Goal: Information Seeking & Learning: Learn about a topic

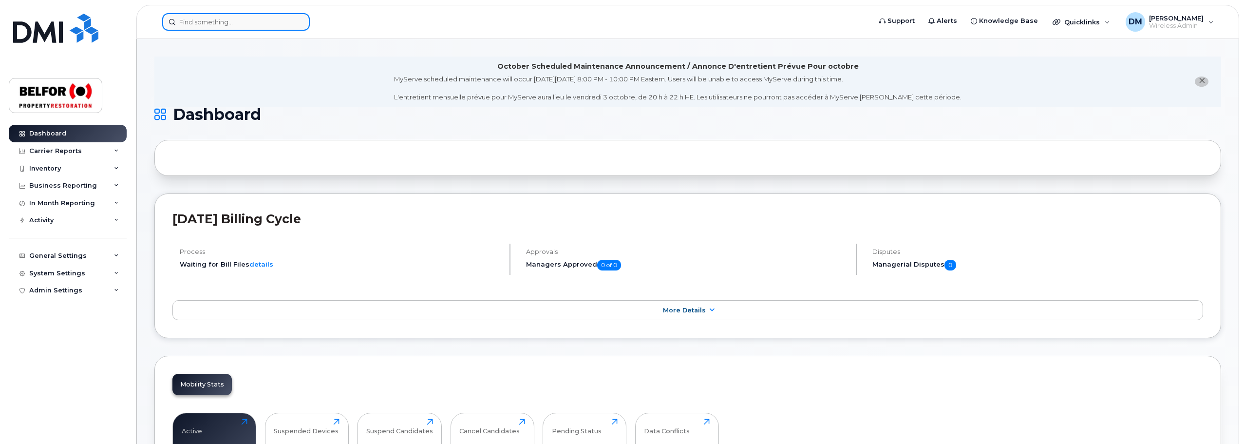
click at [205, 24] on input at bounding box center [236, 22] width 148 height 18
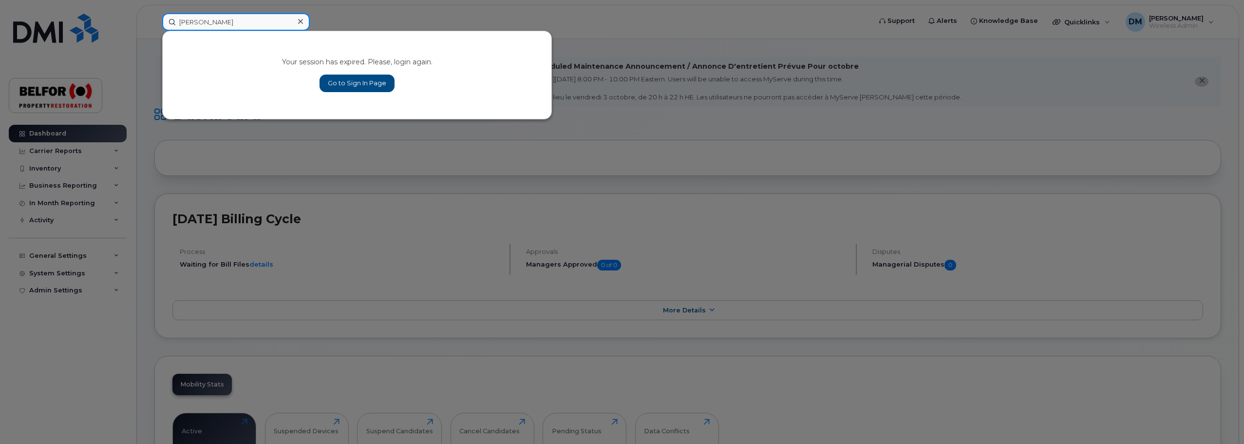
type input "[PERSON_NAME]"
click at [372, 90] on link "Go to Sign In Page" at bounding box center [357, 84] width 75 height 18
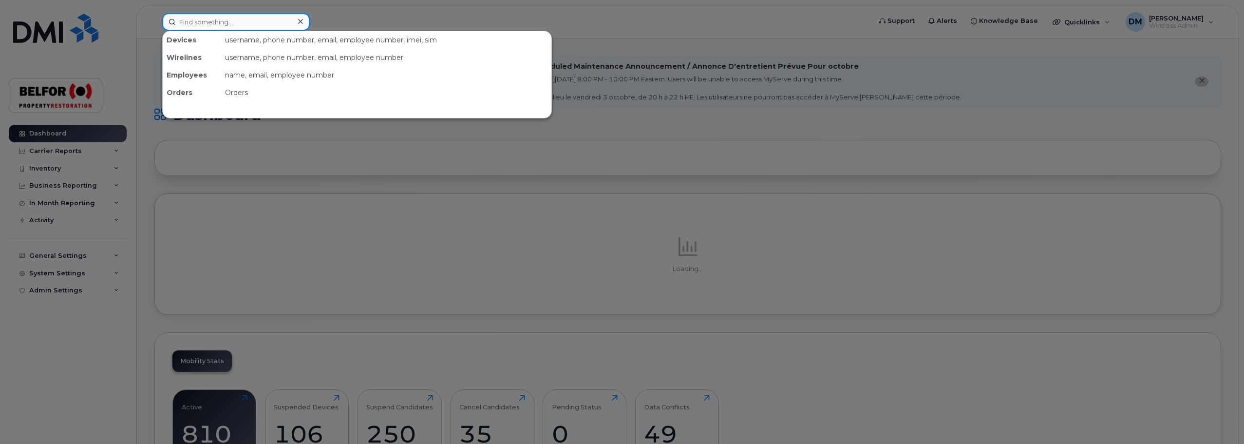
click at [190, 23] on input at bounding box center [236, 22] width 148 height 18
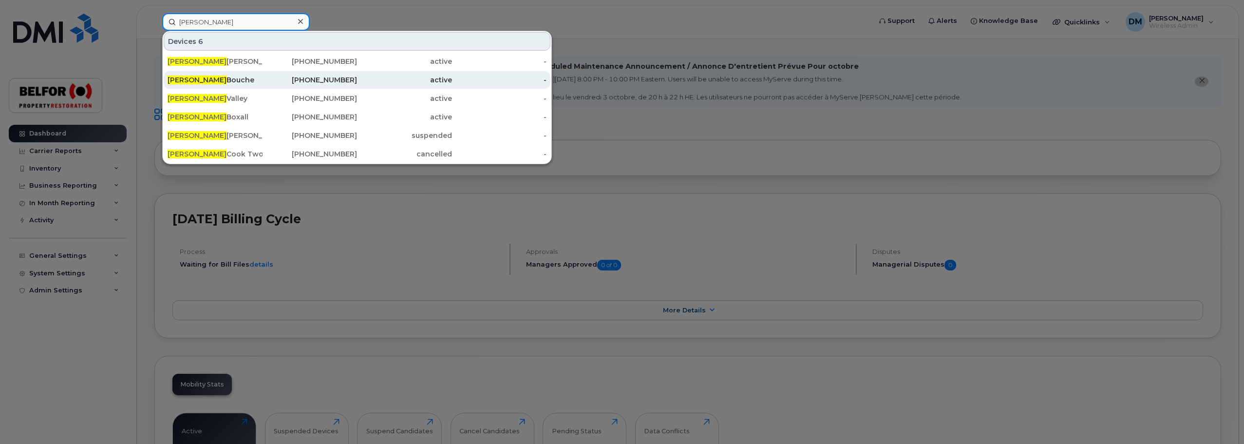
type input "jeremy"
click at [203, 78] on div "Jeremy Bouche" at bounding box center [215, 80] width 95 height 10
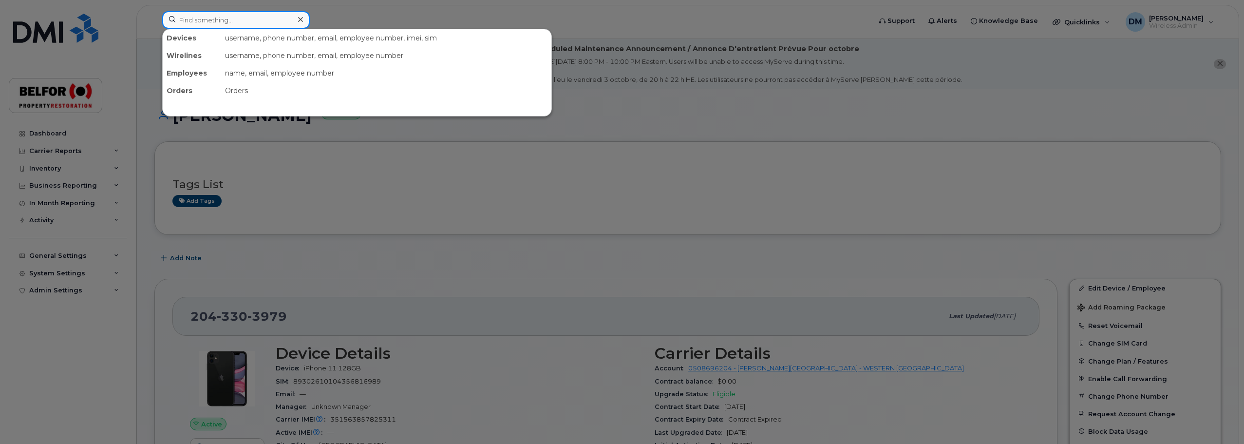
click at [211, 20] on input at bounding box center [236, 20] width 148 height 18
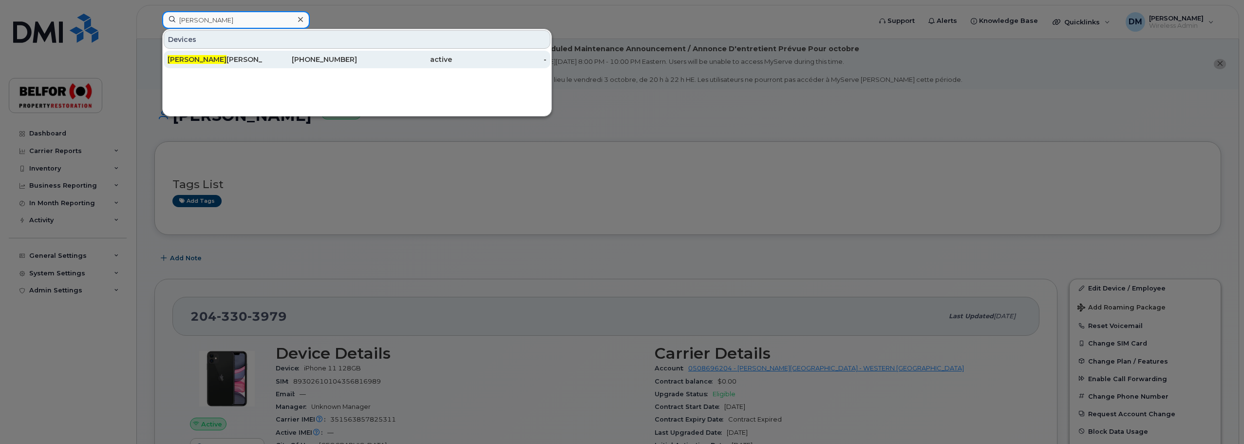
type input "clinton"
click at [204, 58] on div "Clinton Russell" at bounding box center [215, 60] width 95 height 10
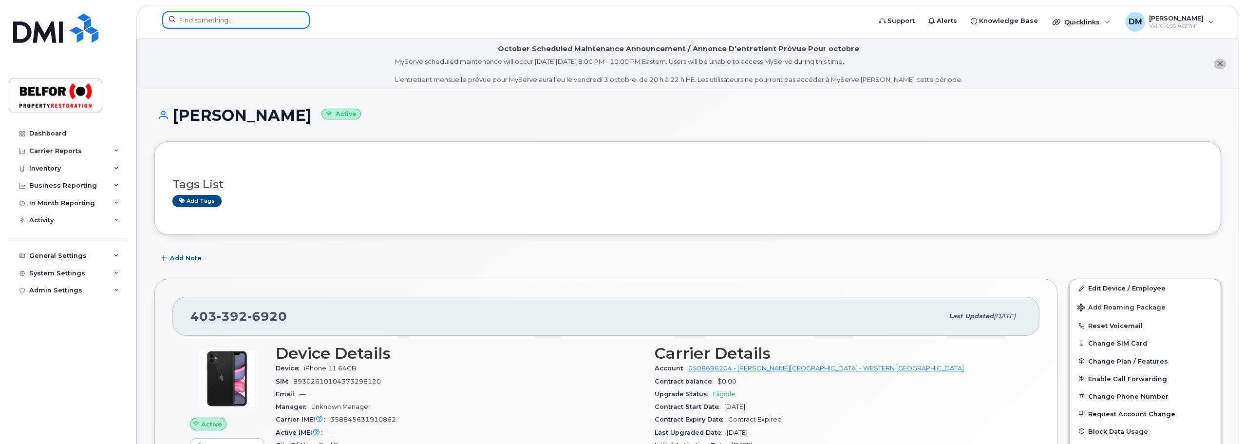
click at [201, 19] on input at bounding box center [236, 20] width 148 height 18
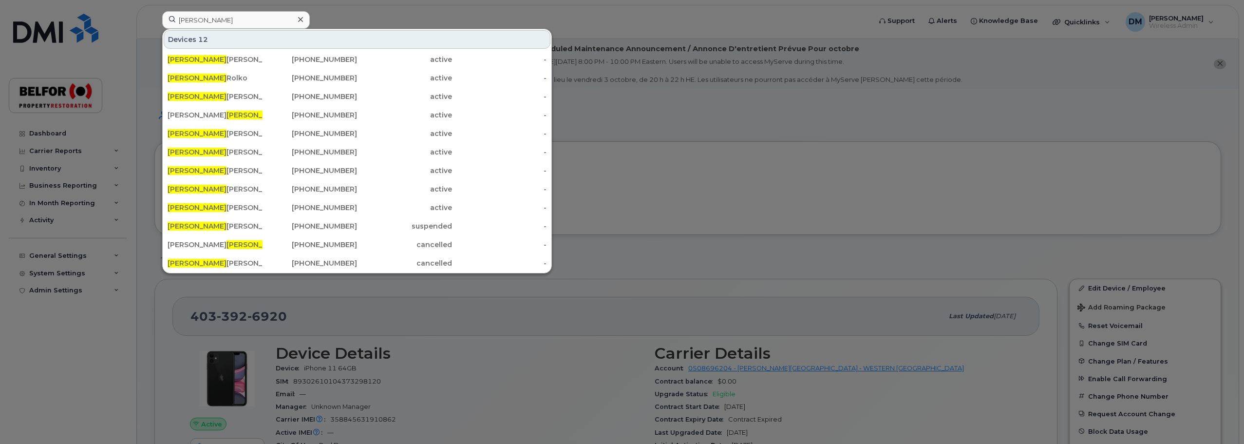
click at [363, 13] on div at bounding box center [622, 222] width 1244 height 444
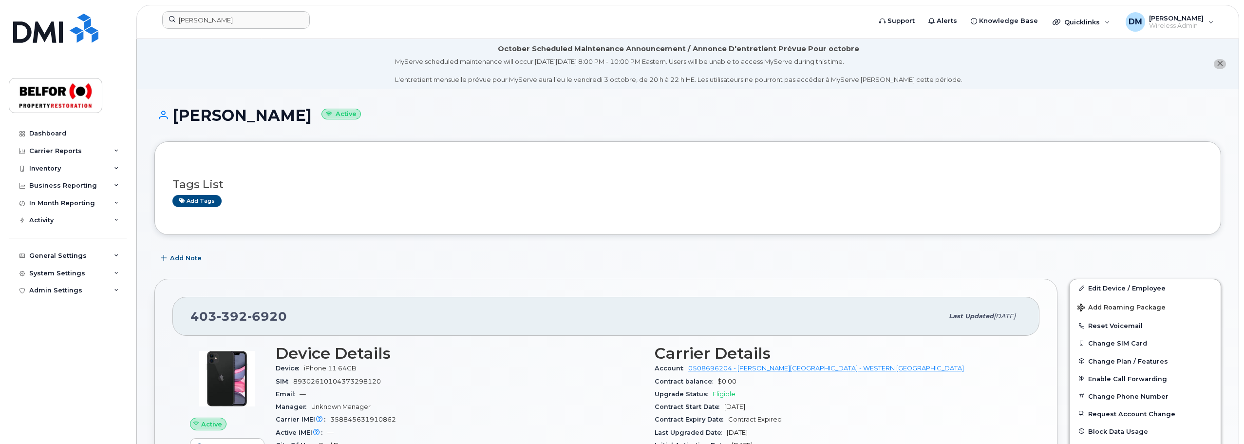
click at [264, 69] on li "October Scheduled Maintenance Announcement / Annonce D'entretient Prévue Pour o…" at bounding box center [688, 64] width 1102 height 50
click at [57, 168] on div "Inventory" at bounding box center [45, 169] width 32 height 8
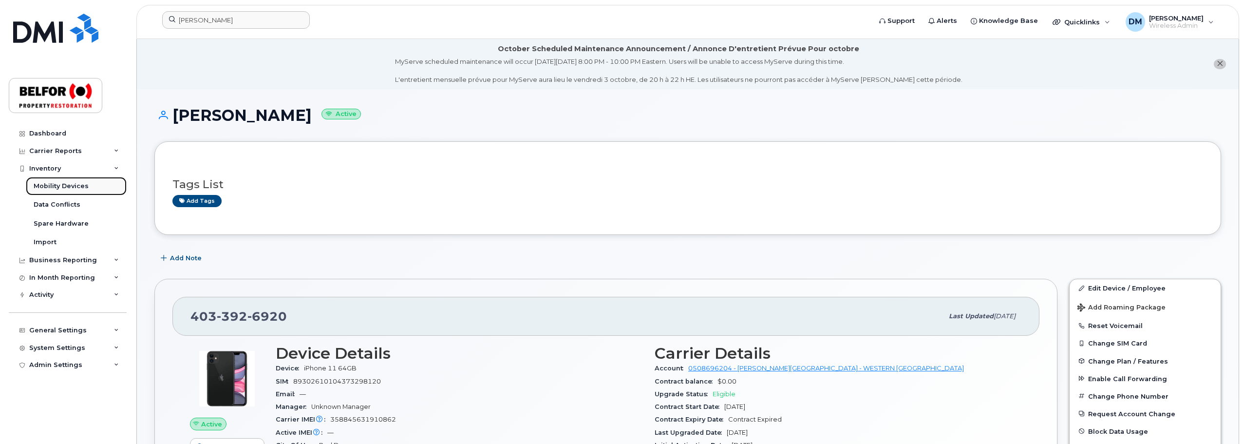
click at [72, 190] on div "Mobility Devices" at bounding box center [61, 186] width 55 height 9
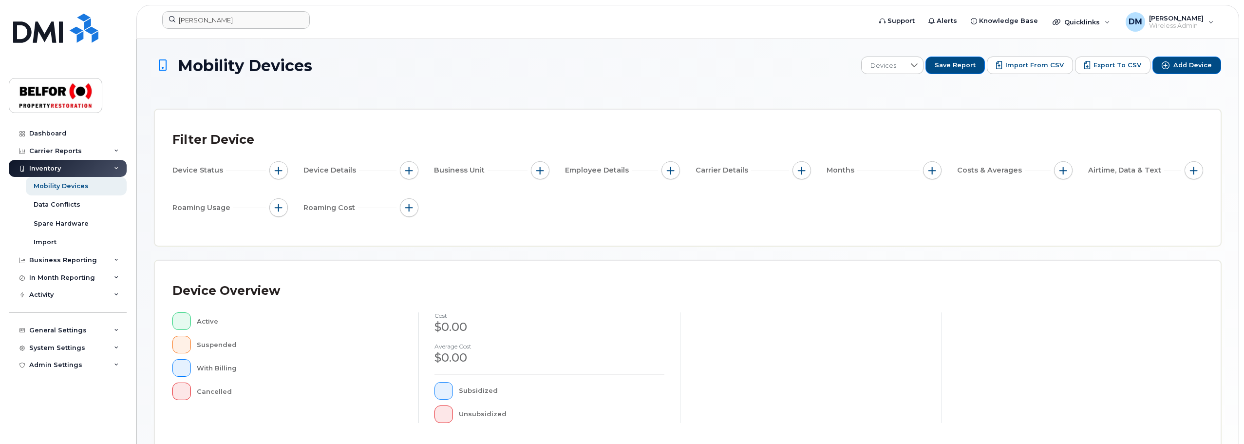
click at [544, 100] on div "Mobility Devices Devices Save Report Import from CSV Export to CSV Add Device F…" at bounding box center [687, 348] width 1067 height 582
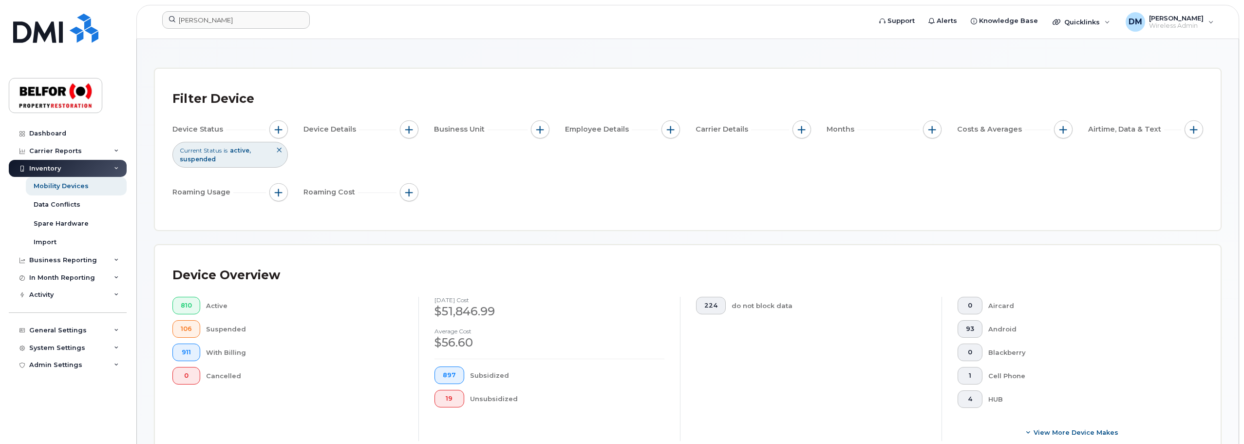
scroll to position [97, 0]
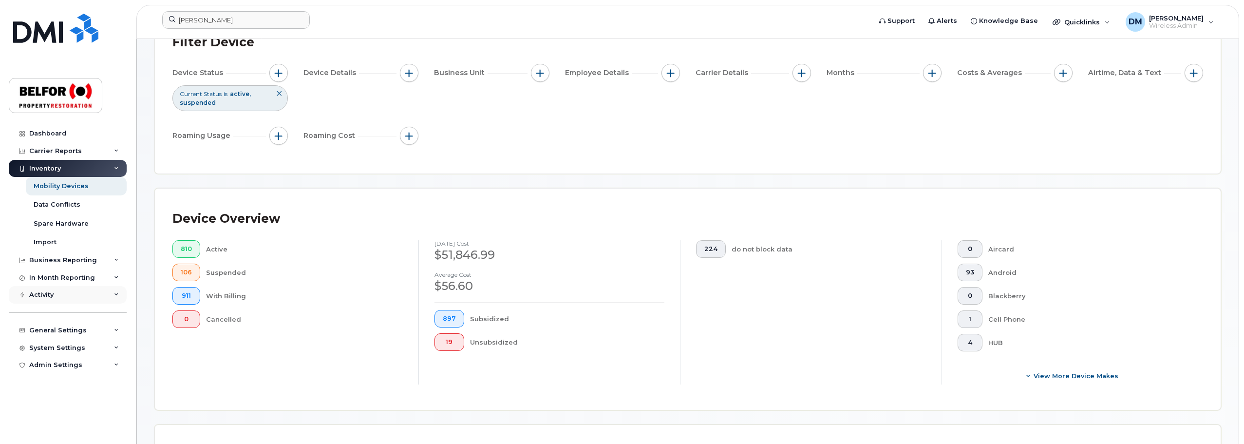
click at [45, 295] on div "Activity" at bounding box center [41, 295] width 24 height 8
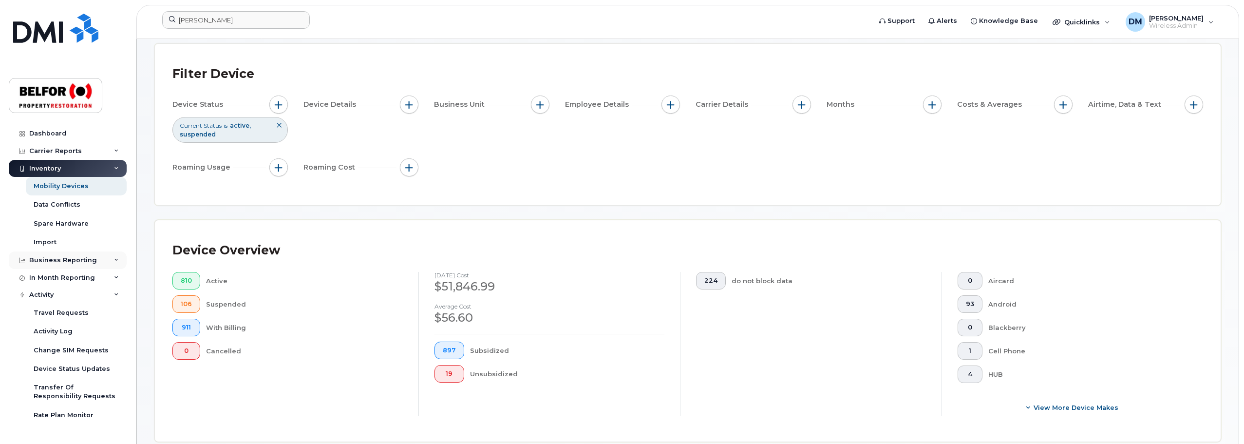
scroll to position [49, 0]
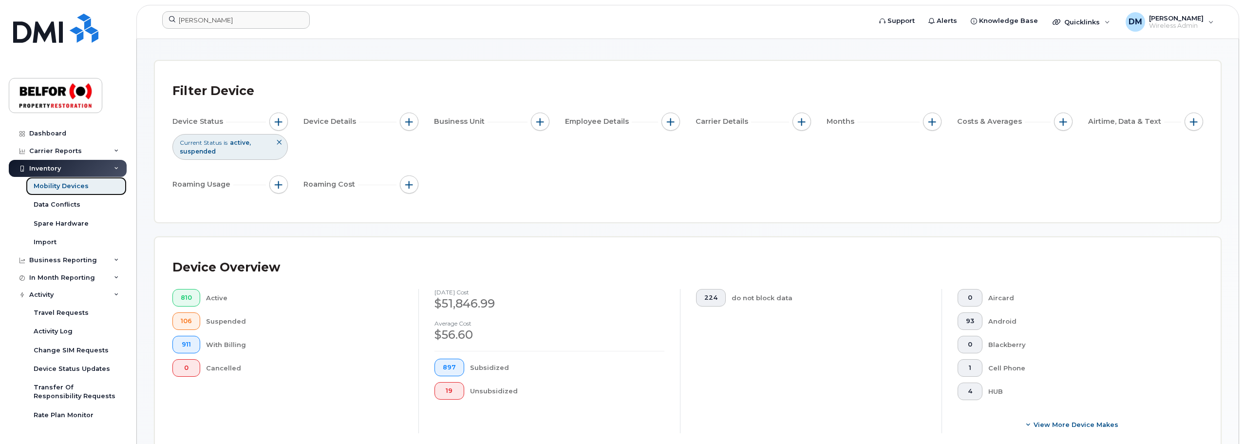
click at [65, 189] on div "Mobility Devices" at bounding box center [61, 186] width 55 height 9
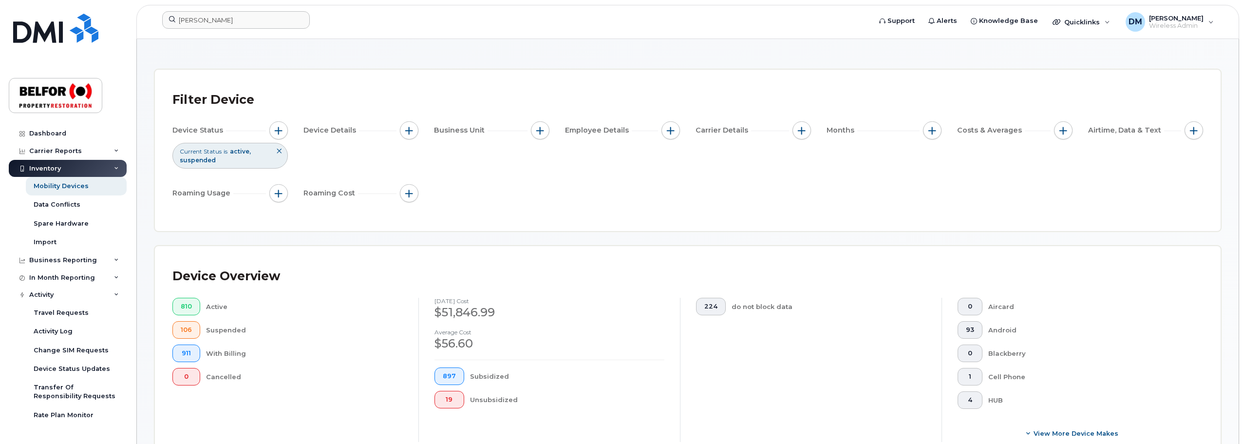
scroll to position [97, 0]
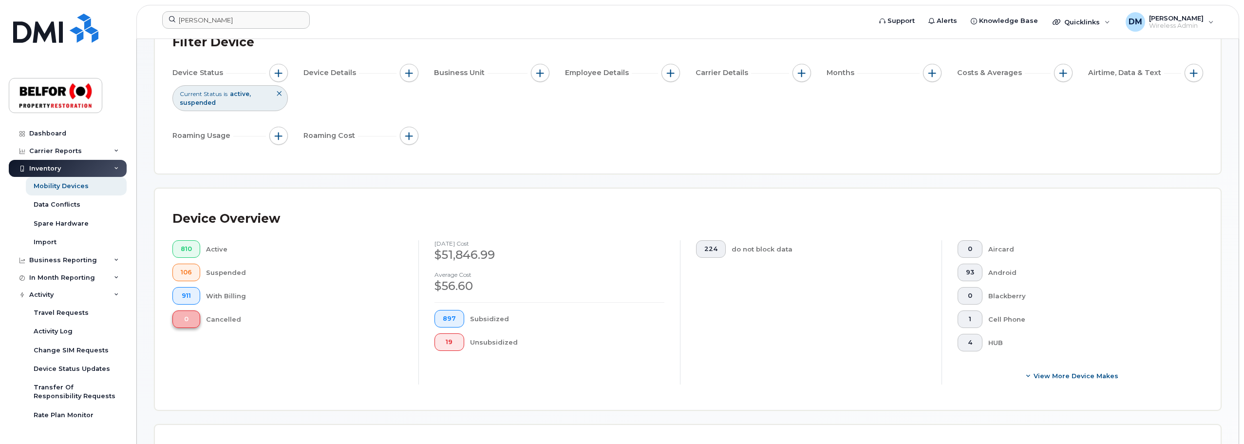
click at [179, 321] on button "0" at bounding box center [186, 319] width 28 height 18
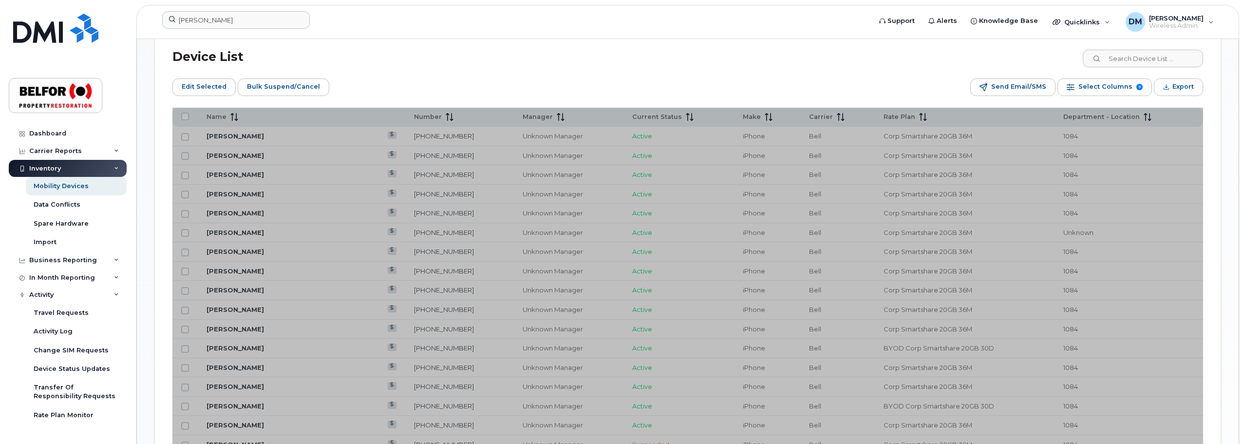
scroll to position [342, 0]
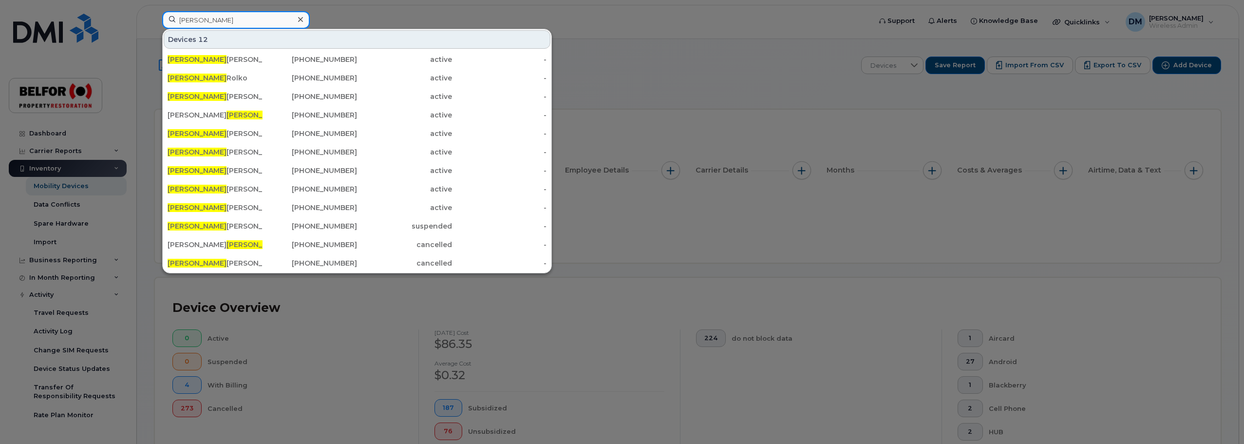
click at [180, 16] on input "robert" at bounding box center [236, 20] width 148 height 18
click at [181, 17] on input "robert" at bounding box center [236, 20] width 148 height 18
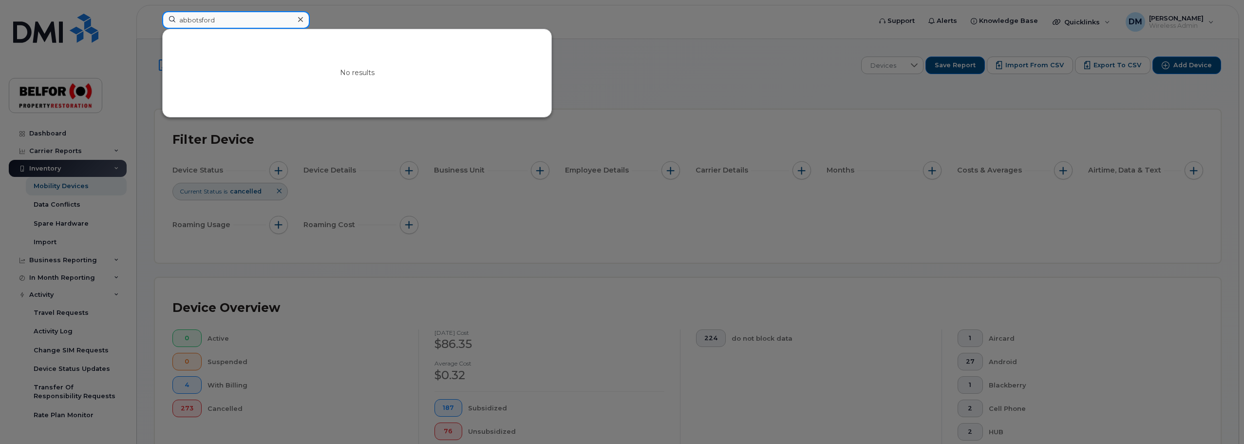
type input "abbotsford"
click at [584, 110] on div at bounding box center [622, 222] width 1244 height 444
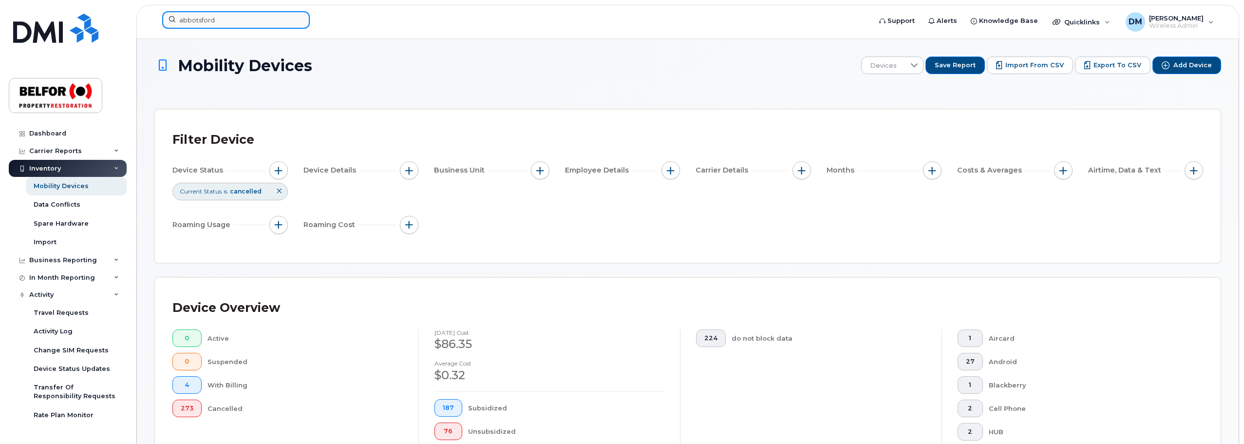
click at [216, 24] on input "abbotsford" at bounding box center [236, 20] width 148 height 18
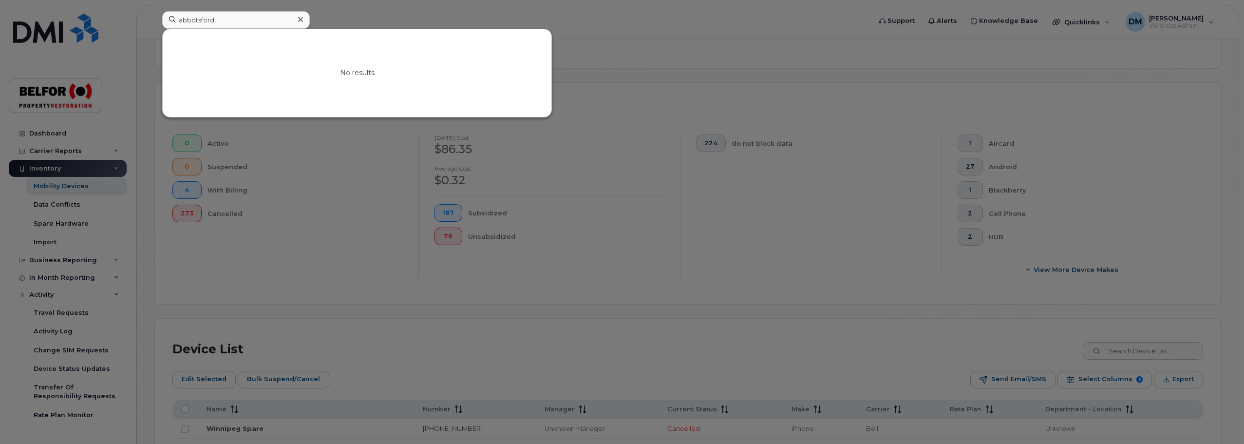
click at [276, 230] on div at bounding box center [622, 222] width 1244 height 444
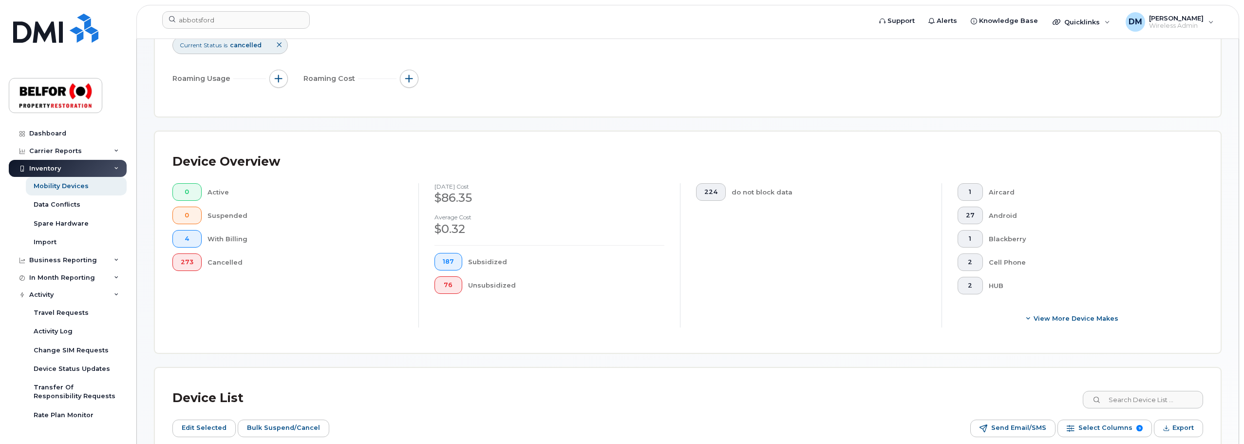
scroll to position [97, 0]
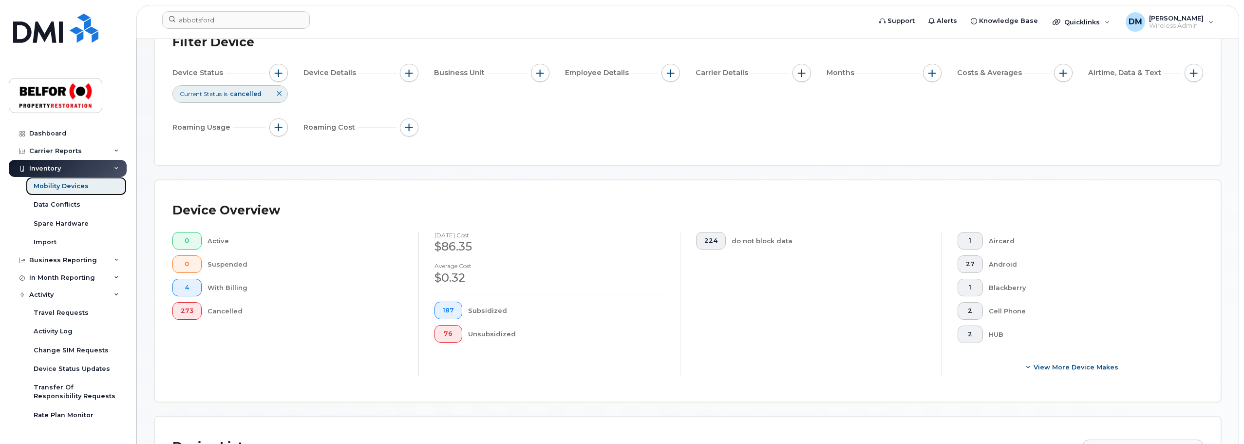
click at [49, 183] on div "Mobility Devices" at bounding box center [61, 186] width 55 height 9
click at [192, 242] on button "0" at bounding box center [186, 241] width 29 height 18
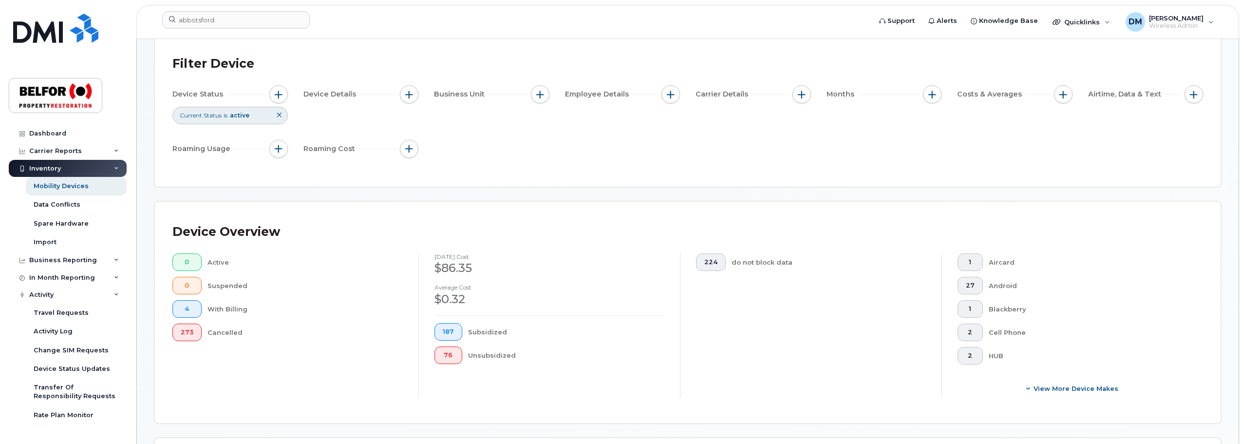
scroll to position [146, 0]
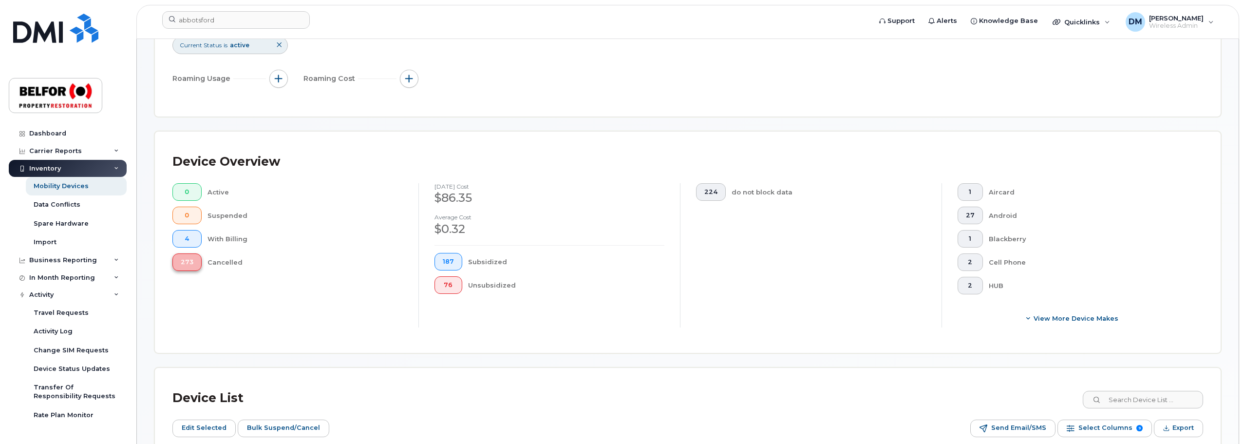
click at [189, 262] on span "273" at bounding box center [187, 262] width 13 height 8
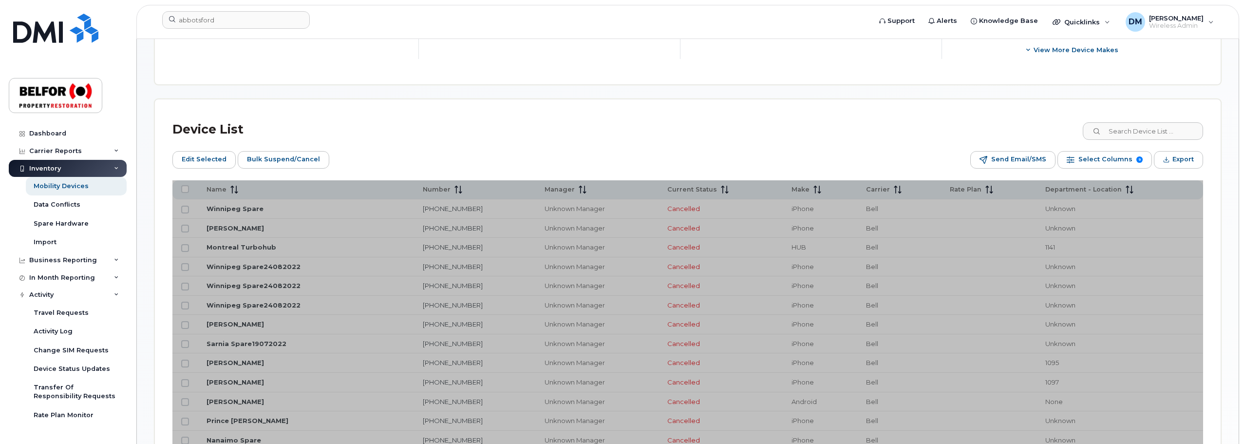
scroll to position [438, 0]
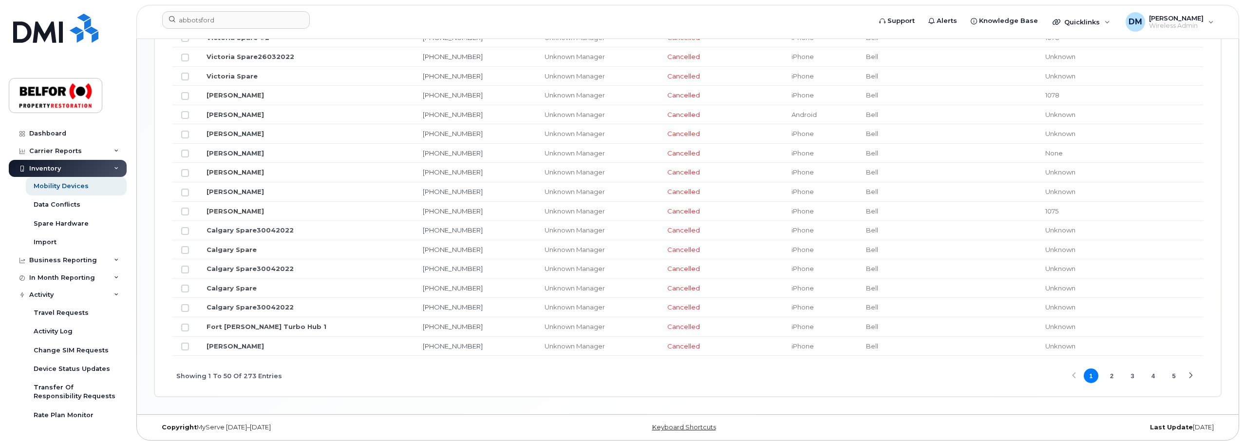
scroll to position [1223, 0]
drag, startPoint x: 1109, startPoint y: 375, endPoint x: 1085, endPoint y: 369, distance: 24.2
click at [1109, 375] on button "2" at bounding box center [1111, 374] width 15 height 15
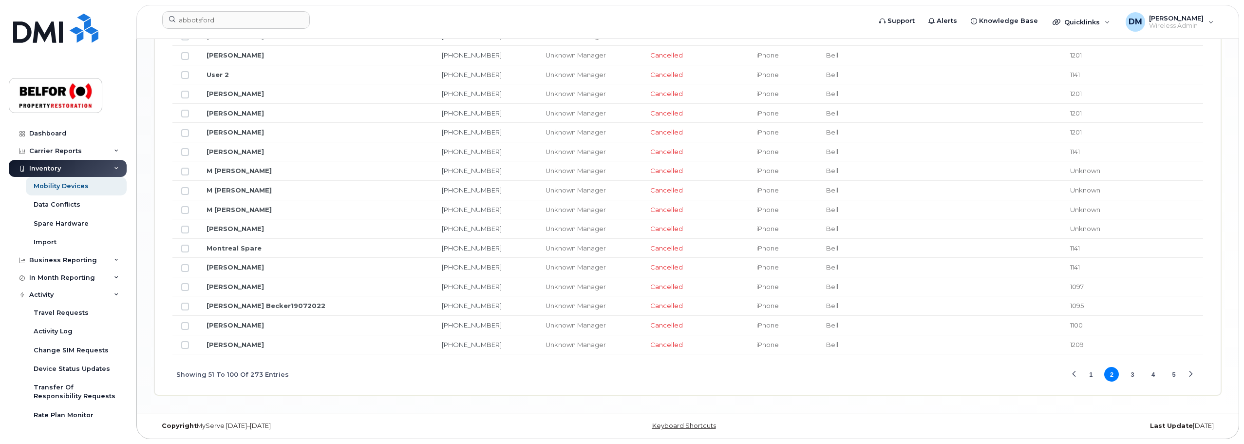
click at [1131, 375] on button "3" at bounding box center [1132, 374] width 15 height 15
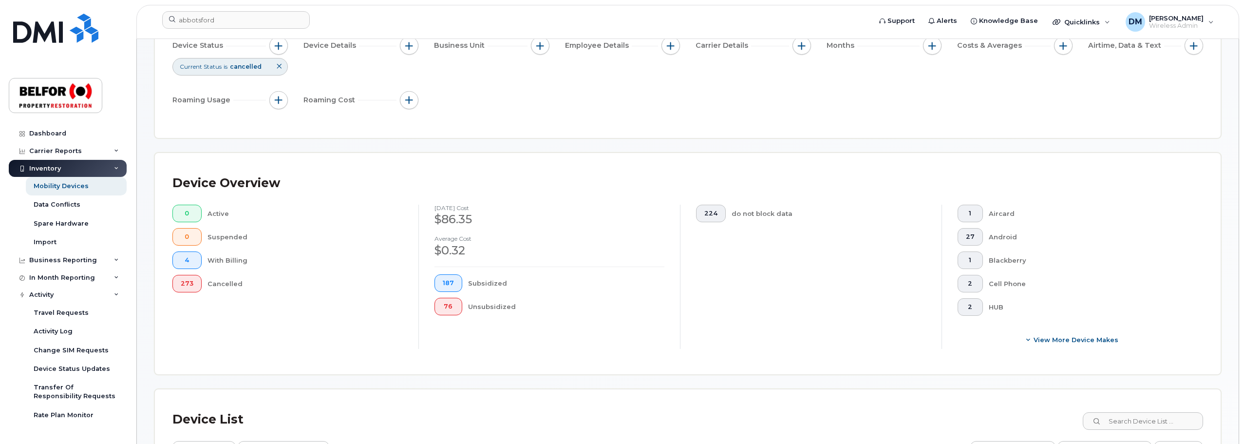
scroll to position [103, 0]
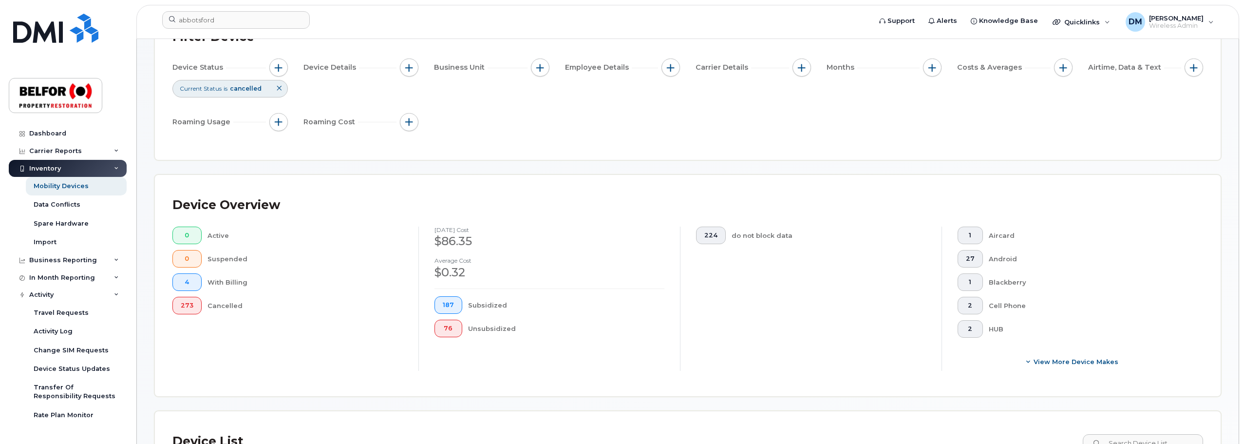
drag, startPoint x: 314, startPoint y: 324, endPoint x: 308, endPoint y: 328, distance: 7.4
click at [314, 324] on div "0 Active 0 Suspended 4 With Billing 273 Cancelled" at bounding box center [288, 299] width 262 height 144
click at [55, 259] on div "Business Reporting" at bounding box center [63, 260] width 68 height 8
click at [46, 313] on div "Activity" at bounding box center [41, 314] width 24 height 8
click at [58, 316] on div "Activity" at bounding box center [68, 314] width 118 height 18
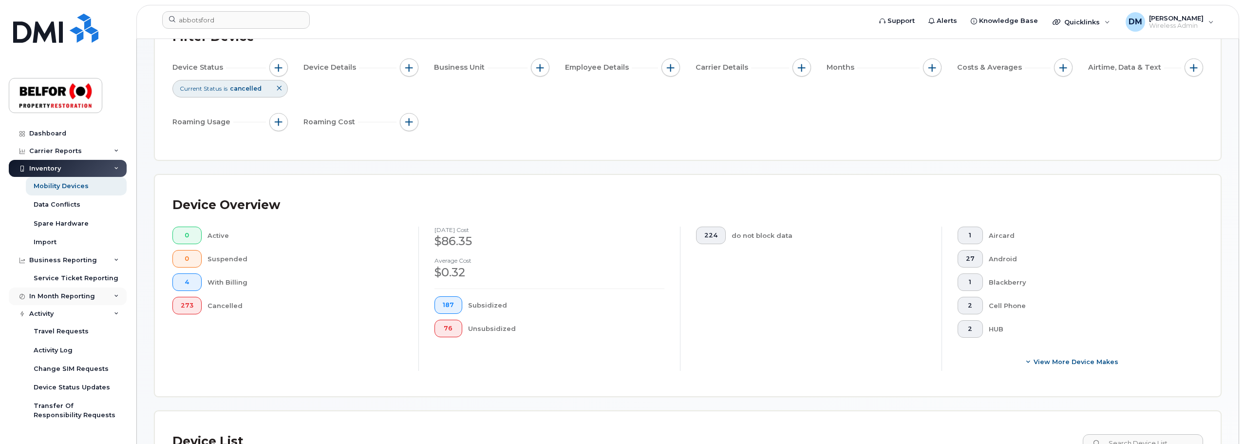
click at [57, 297] on div "In Month Reporting" at bounding box center [62, 296] width 66 height 8
click at [61, 315] on div "Data Usage" at bounding box center [53, 314] width 39 height 9
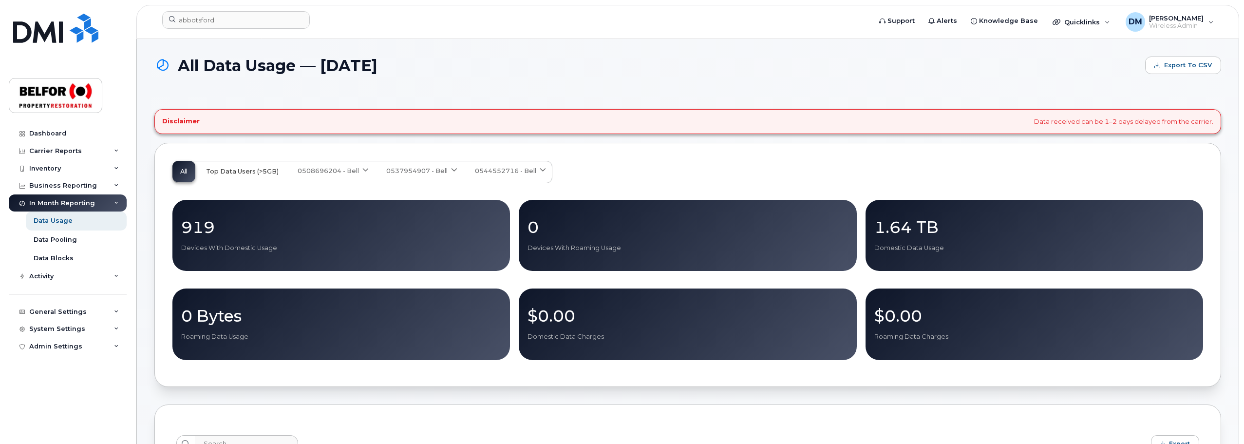
click at [248, 169] on span "Top Data Users (>5GB)" at bounding box center [242, 172] width 73 height 8
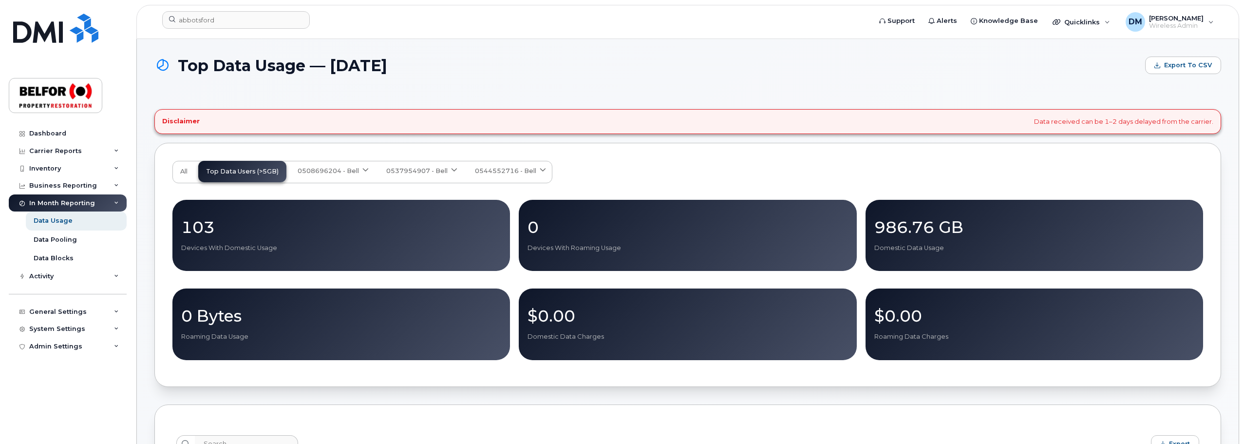
click at [248, 172] on div "All Top Data Users (>5GB) 0508696204 - Bell Medium Business Data Share Corporat…" at bounding box center [362, 172] width 380 height 22
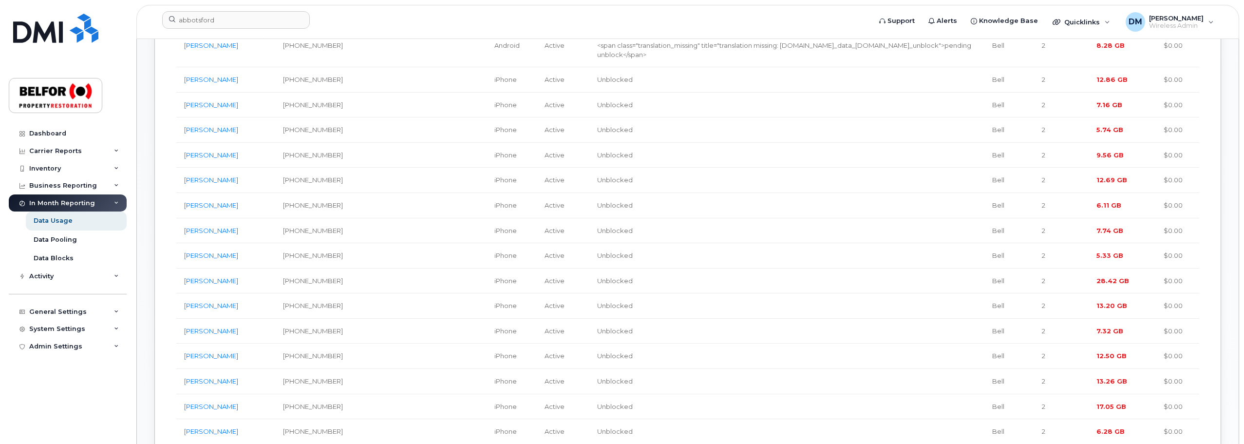
scroll to position [1021, 0]
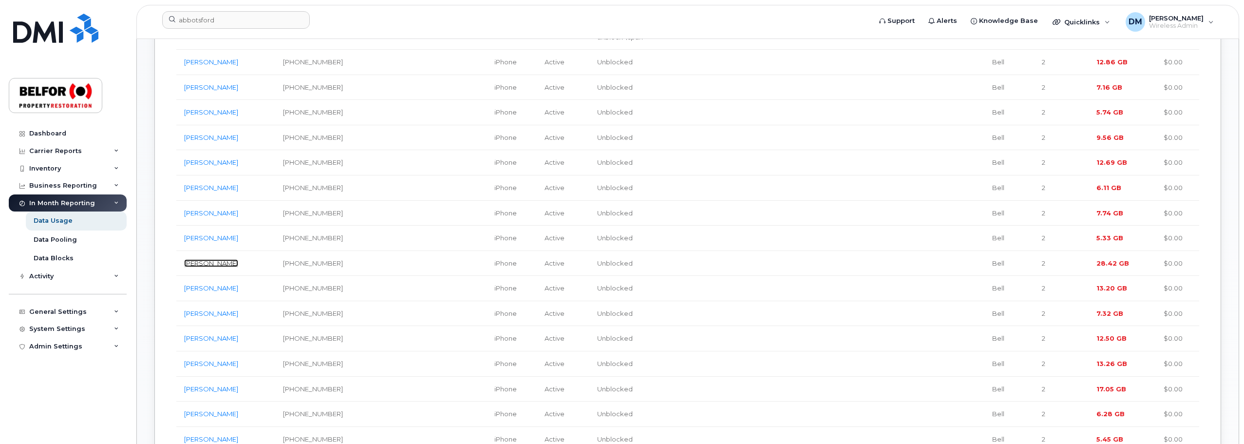
click at [201, 265] on link "[PERSON_NAME]" at bounding box center [211, 263] width 54 height 8
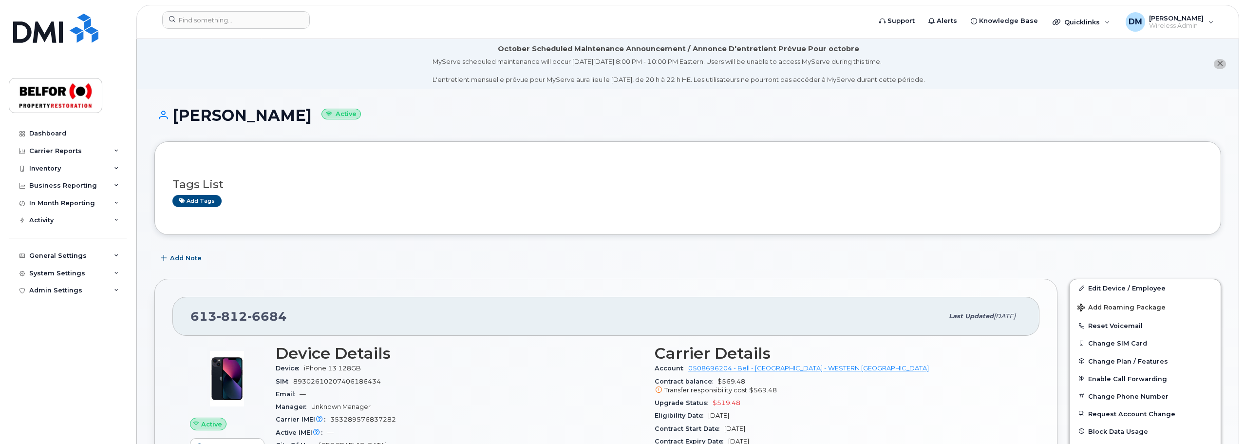
click at [232, 67] on li "October Scheduled Maintenance Announcement / Annonce D'entretient Prévue Pour o…" at bounding box center [688, 64] width 1102 height 50
